Goal: Transaction & Acquisition: Purchase product/service

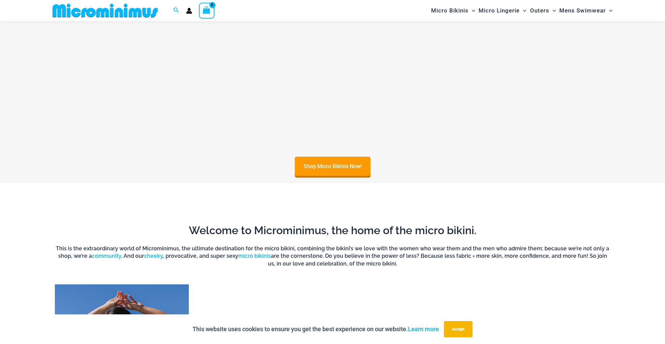
scroll to position [566, 0]
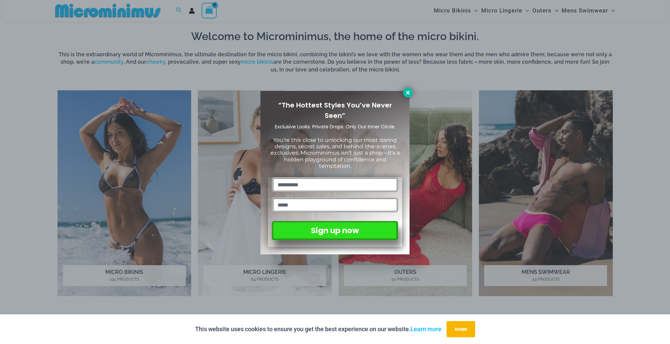
click at [409, 92] on icon at bounding box center [408, 93] width 4 height 4
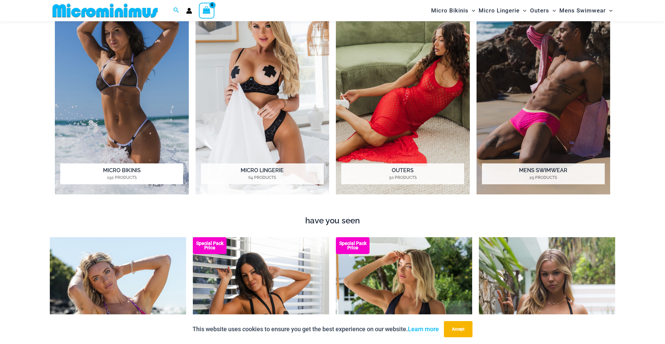
scroll to position [903, 0]
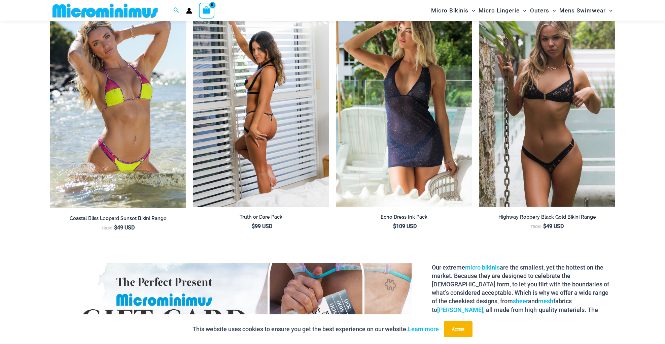
click at [286, 118] on img at bounding box center [261, 104] width 136 height 205
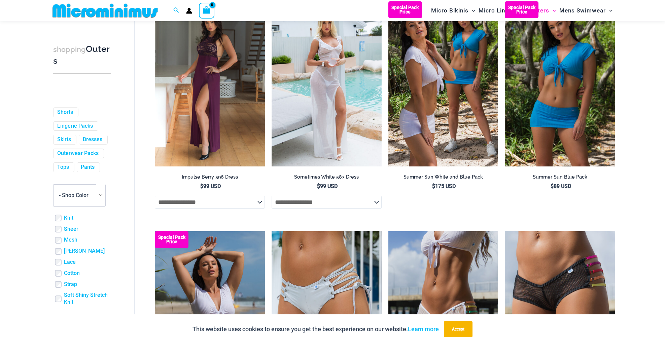
scroll to position [1475, 0]
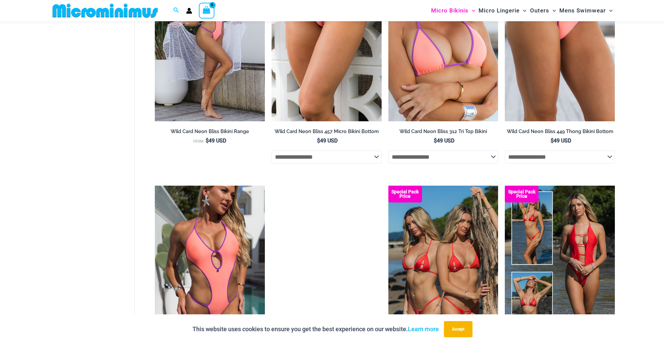
scroll to position [1610, 0]
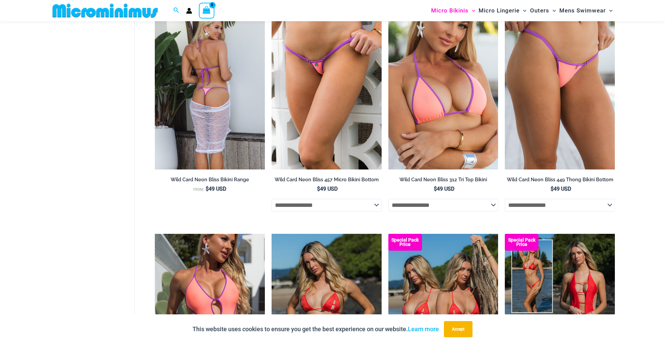
click at [181, 118] on img at bounding box center [210, 86] width 110 height 165
